Goal: Task Accomplishment & Management: Use online tool/utility

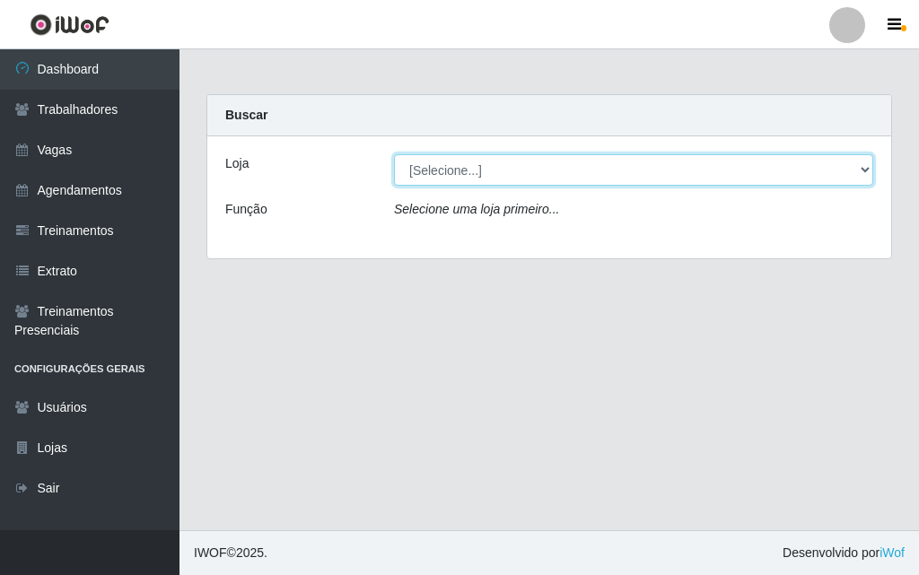
click at [443, 164] on select "[Selecione...] A fazendinha" at bounding box center [633, 169] width 479 height 31
select select "70"
click at [394, 154] on select "[Selecione...] A fazendinha" at bounding box center [633, 169] width 479 height 31
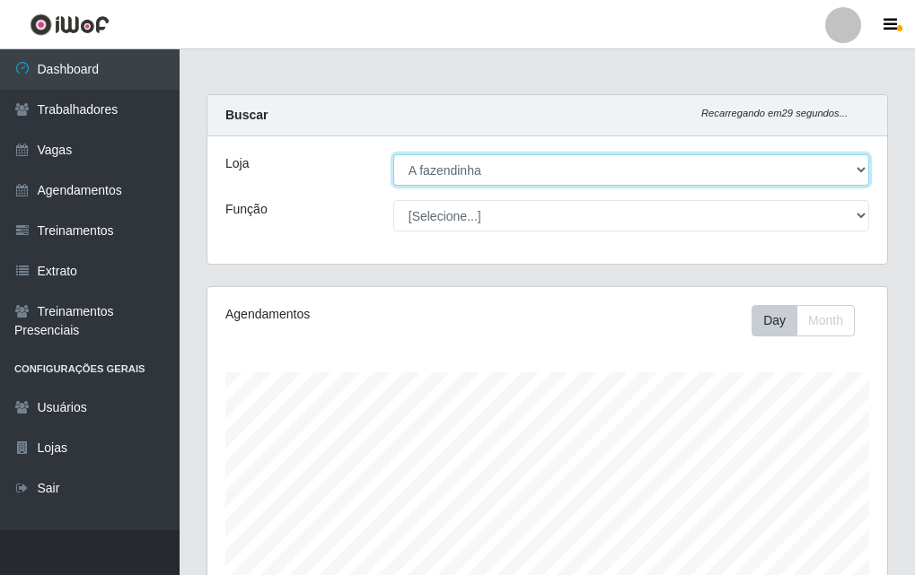
scroll to position [897207, 896900]
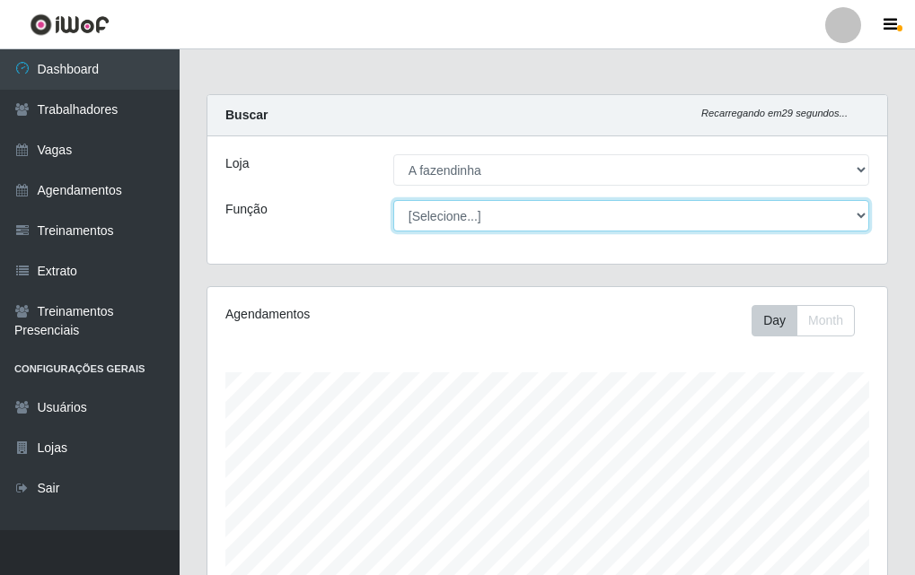
click at [467, 219] on select "[Selecione...] ASG ASG + ASG ++ Balconista Embalador Embalador + Embalador ++ O…" at bounding box center [631, 215] width 476 height 31
select select "79"
click at [393, 200] on select "[Selecione...] ASG ASG + ASG ++ Balconista Embalador Embalador + Embalador ++ O…" at bounding box center [631, 215] width 476 height 31
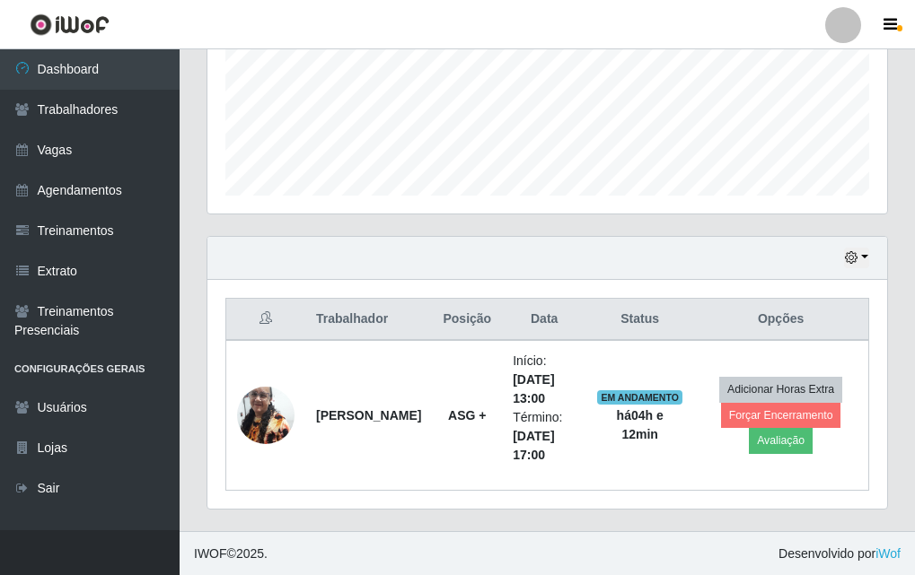
scroll to position [447, 0]
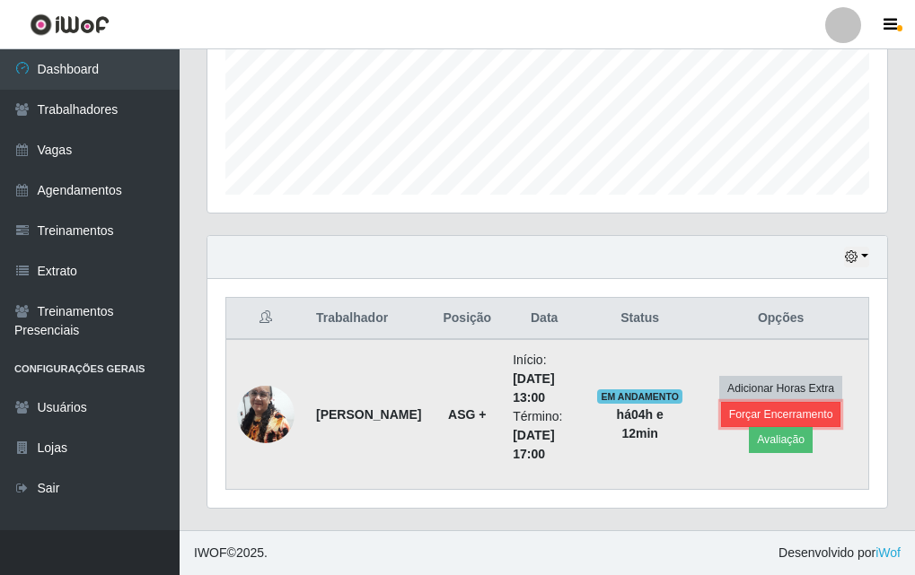
click at [745, 414] on button "Forçar Encerramento" at bounding box center [781, 414] width 120 height 25
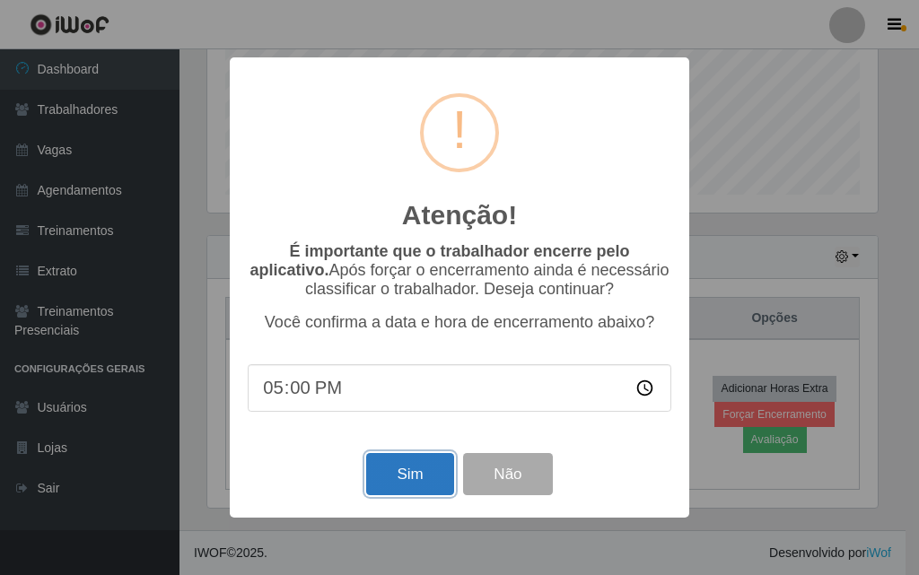
click at [412, 471] on button "Sim" at bounding box center [409, 474] width 87 height 42
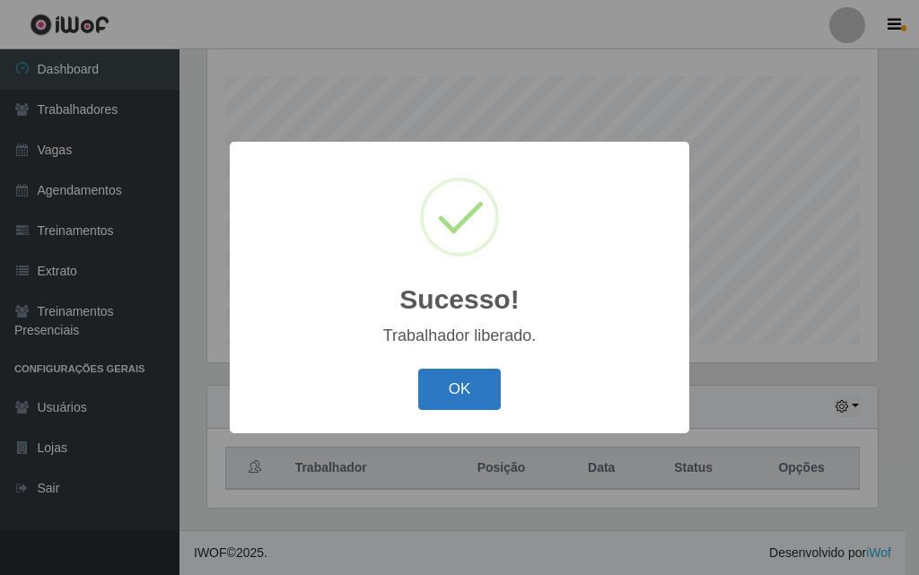
click at [469, 389] on button "OK" at bounding box center [459, 390] width 83 height 42
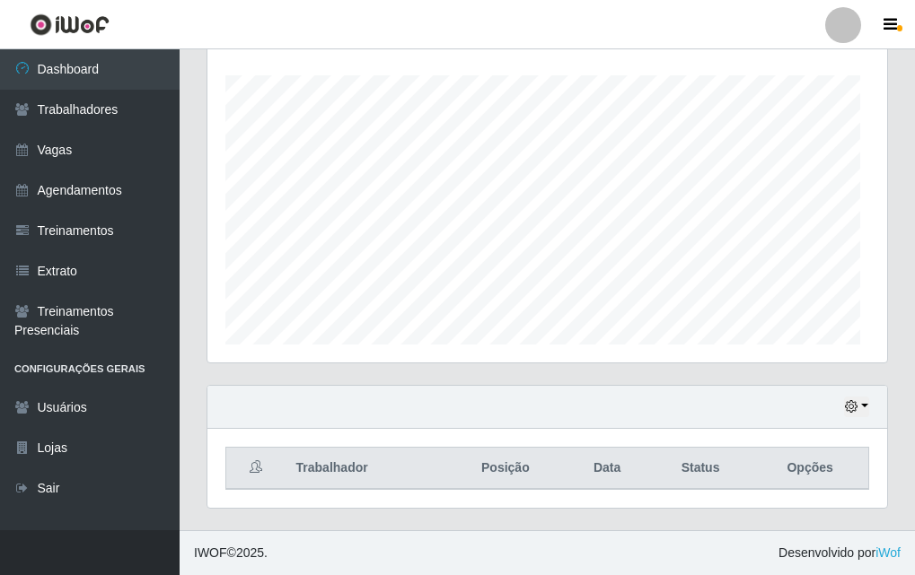
scroll to position [372, 679]
